Goal: Find specific page/section: Find specific page/section

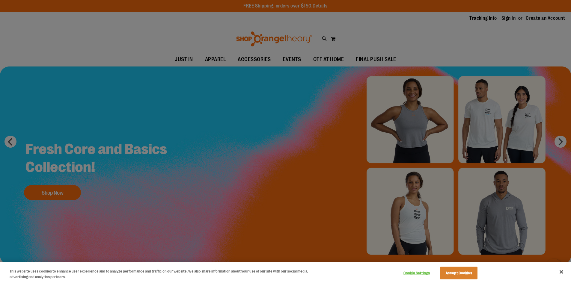
click at [239, 120] on div at bounding box center [285, 141] width 571 height 283
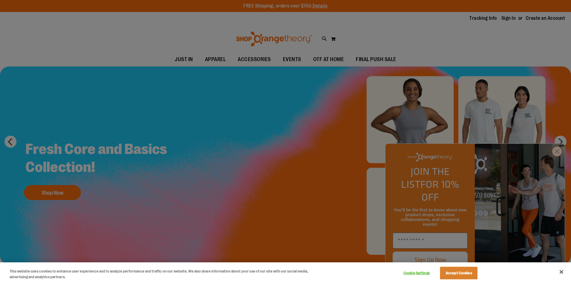
click at [290, 65] on div at bounding box center [285, 141] width 571 height 283
click at [282, 179] on div at bounding box center [285, 141] width 571 height 283
click at [566, 271] on button "Close" at bounding box center [561, 271] width 13 height 13
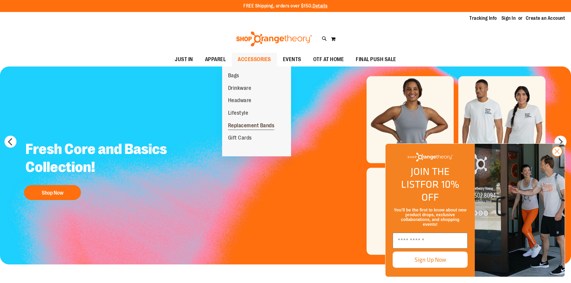
click at [241, 125] on span "Replacement Bands" at bounding box center [251, 126] width 46 height 7
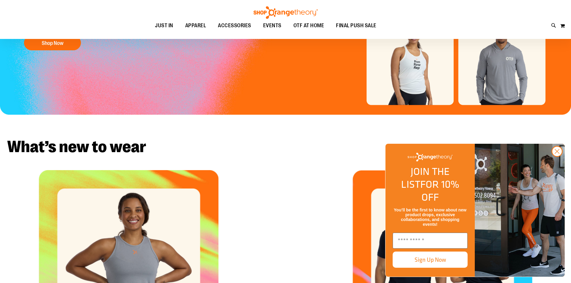
scroll to position [173, 0]
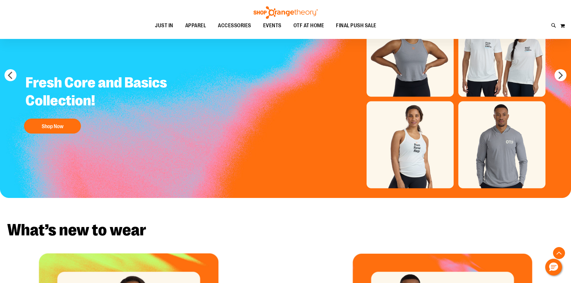
scroll to position [345, 0]
